Goal: Check status

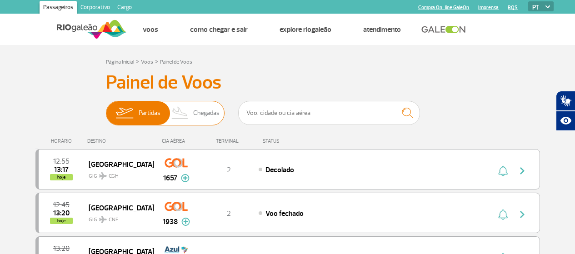
click at [197, 113] on span "Chegadas" at bounding box center [206, 113] width 26 height 24
click at [106, 109] on input "Partidas Chegadas" at bounding box center [106, 109] width 0 height 0
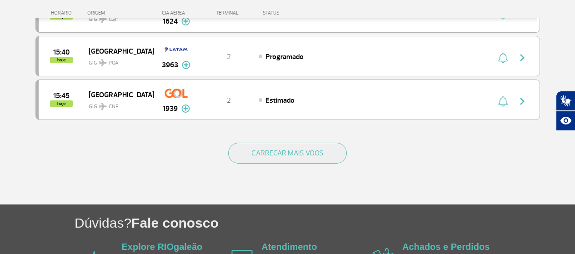
scroll to position [909, 0]
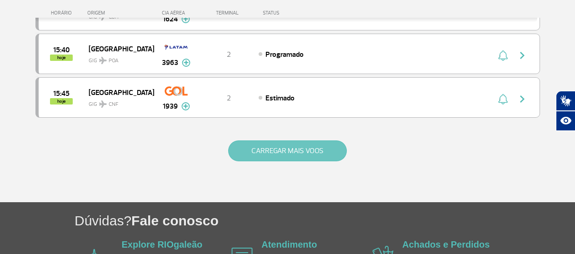
click at [301, 155] on button "CARREGAR MAIS VOOS" at bounding box center [287, 150] width 119 height 21
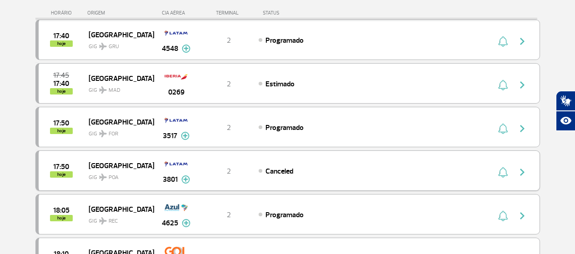
scroll to position [1500, 0]
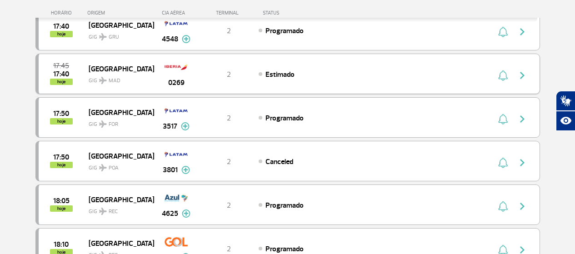
click at [524, 76] on img "button" at bounding box center [522, 75] width 11 height 11
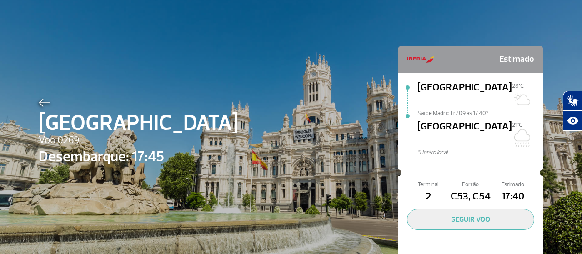
scroll to position [17, 0]
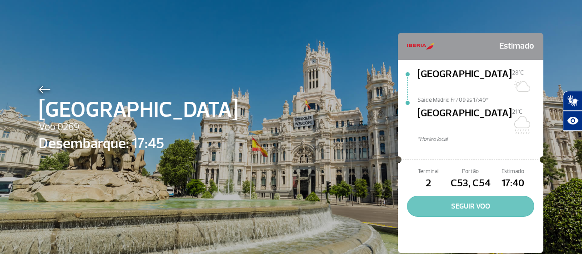
click at [452, 196] on button "SEGUIR VOO" at bounding box center [470, 206] width 127 height 21
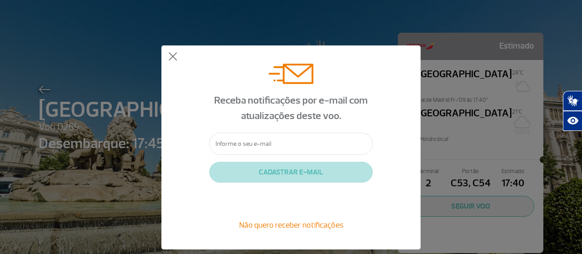
click at [278, 224] on span "Não quero receber notificações" at bounding box center [291, 225] width 104 height 10
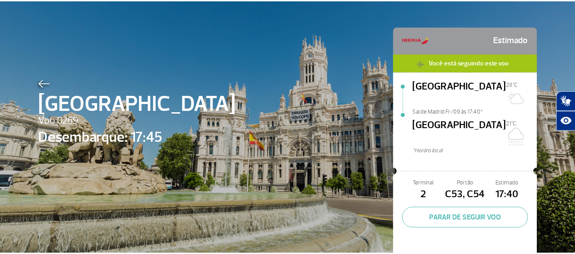
scroll to position [35, 0]
